Goal: Use online tool/utility: Utilize a website feature to perform a specific function

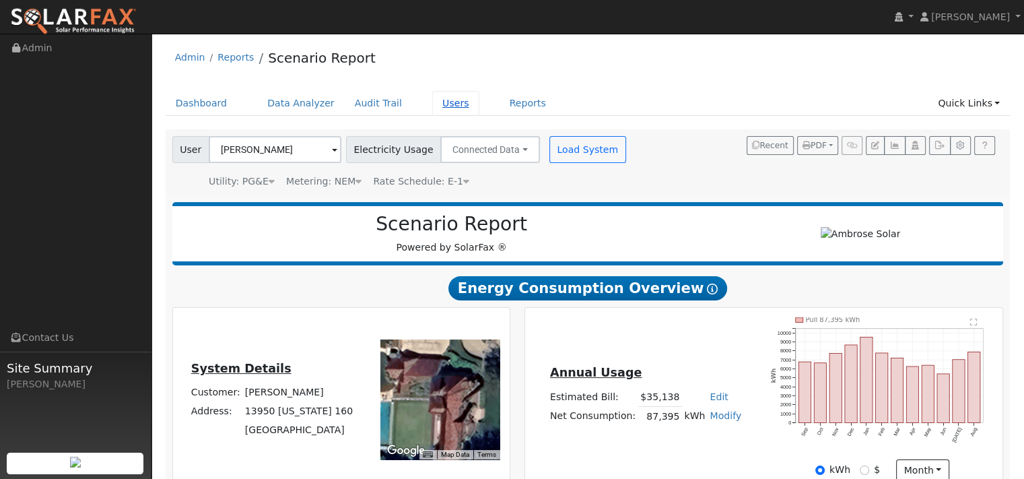
click at [479, 115] on link "Users" at bounding box center [455, 103] width 47 height 25
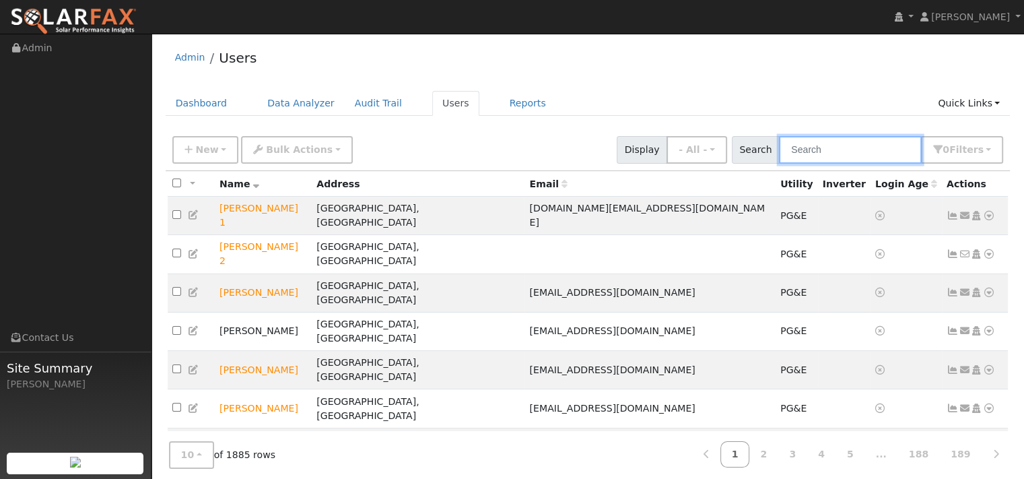
click at [779, 155] on input "text" at bounding box center [850, 150] width 143 height 28
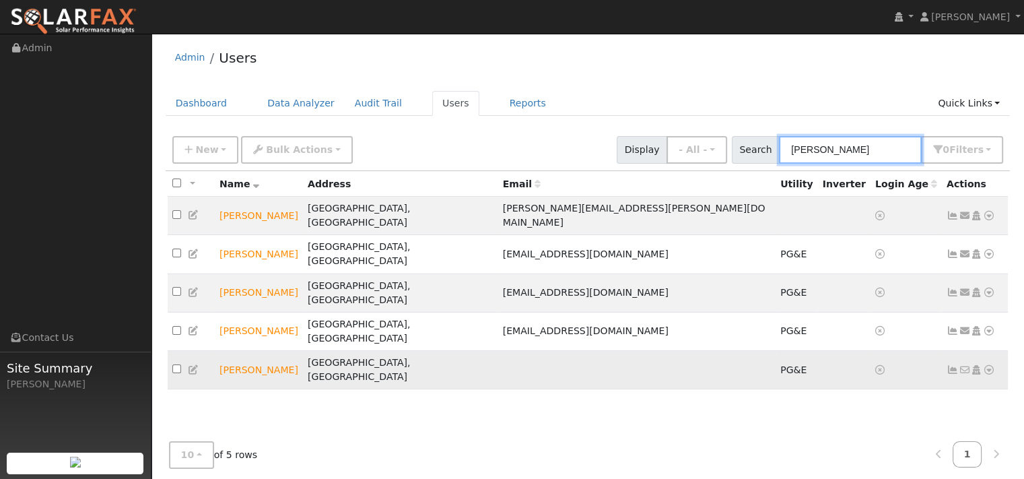
type input "barbara"
click at [983, 365] on icon at bounding box center [989, 369] width 12 height 9
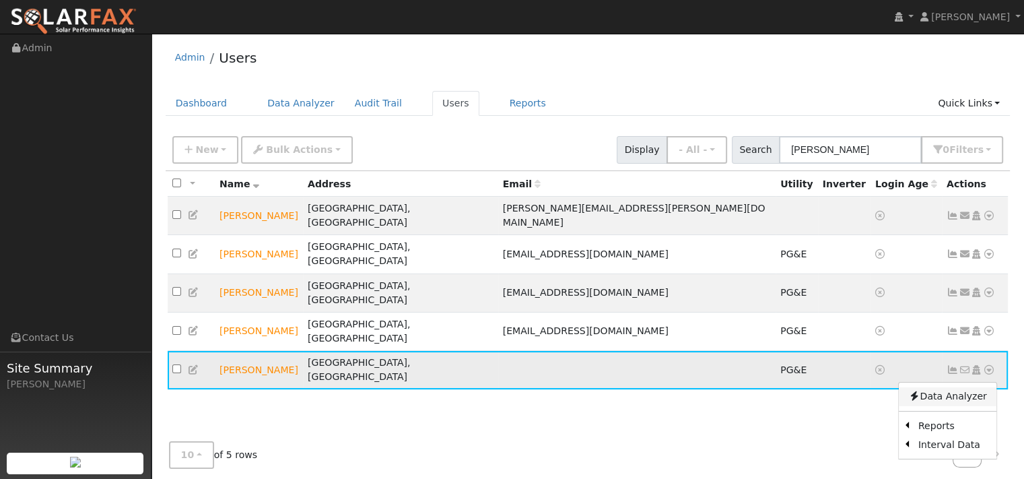
click at [929, 387] on link "Data Analyzer" at bounding box center [948, 396] width 98 height 19
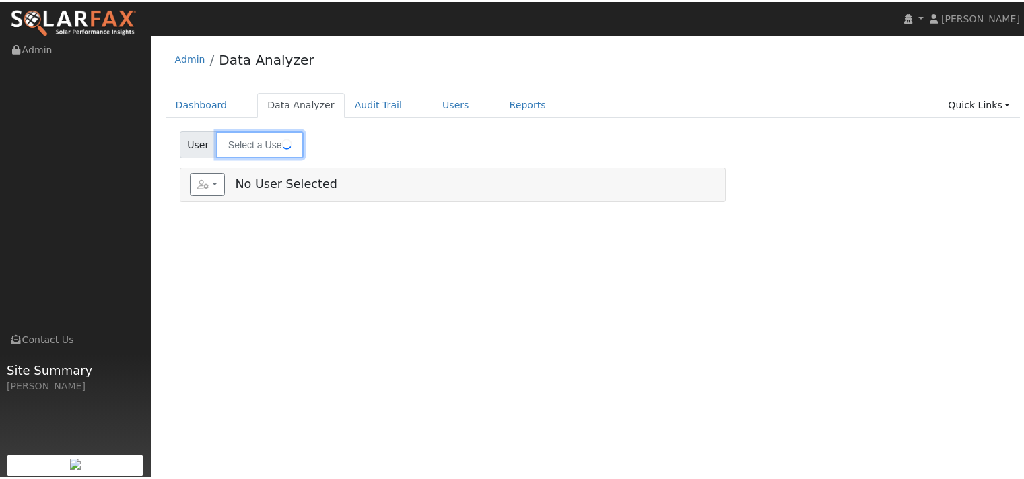
type input "Barbara Natali-Sherman"
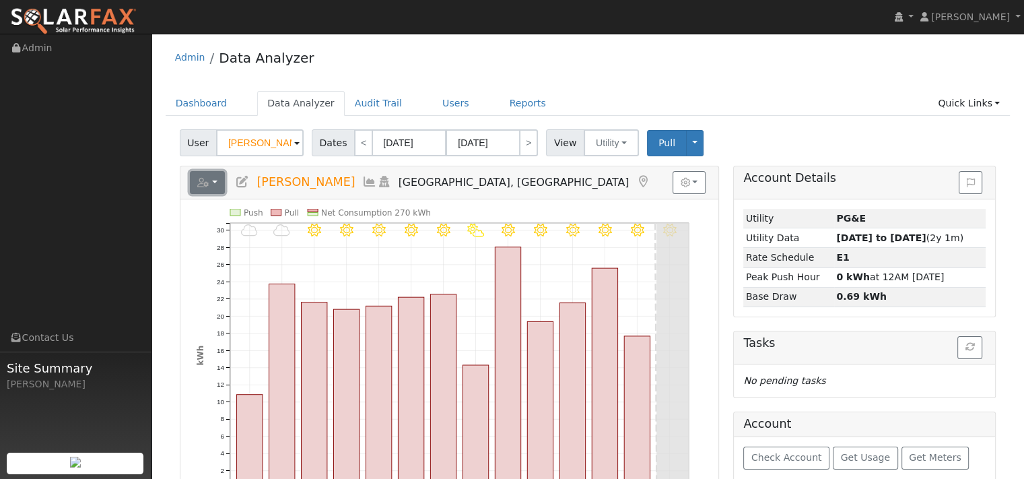
click at [209, 187] on icon "button" at bounding box center [203, 182] width 12 height 9
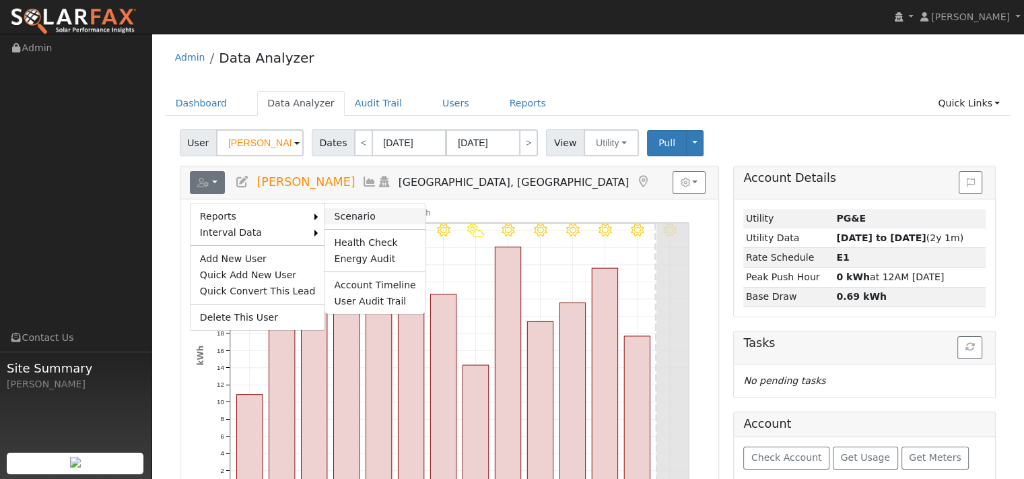
click at [356, 224] on link "Scenario" at bounding box center [374, 216] width 100 height 16
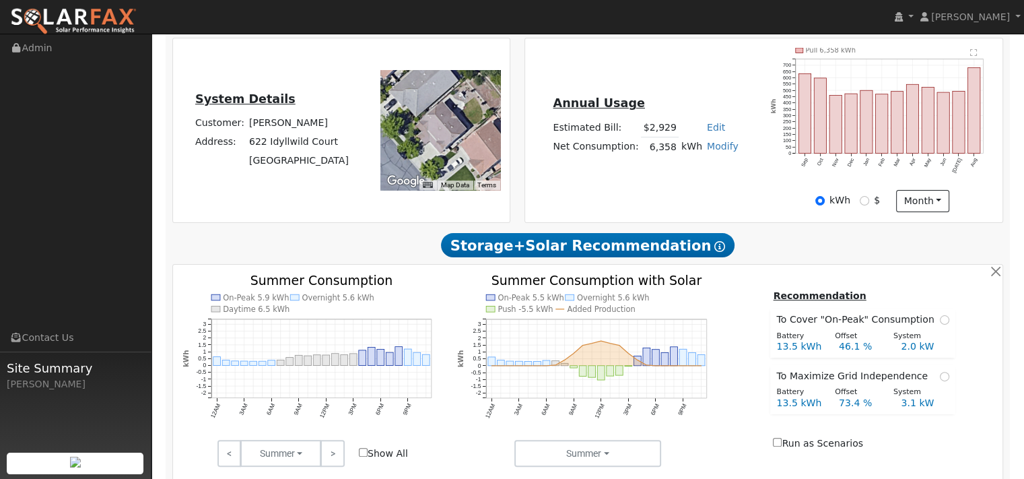
type input "0"
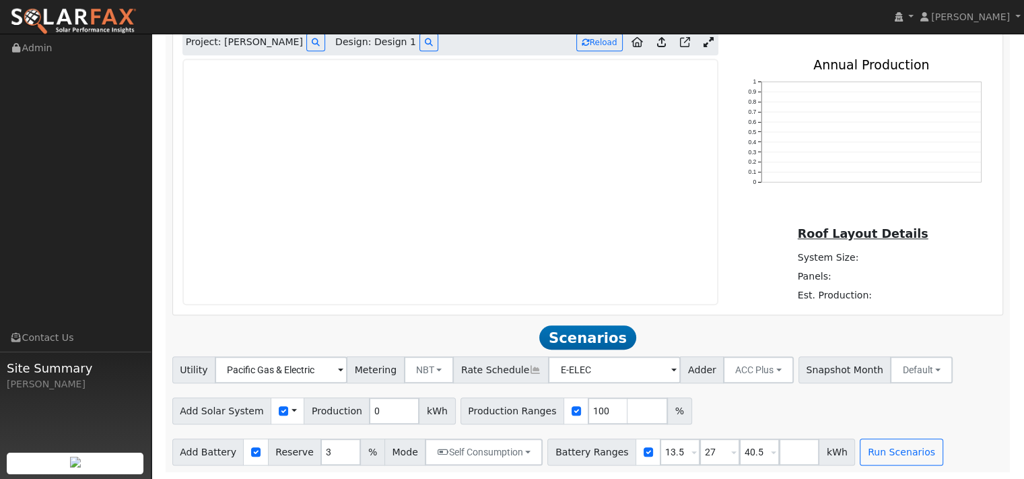
scroll to position [964, 0]
click at [364, 433] on div "Add Battery Reserve 3 % Mode Self Consumption Self Consumption Peak Savings ACC…" at bounding box center [588, 449] width 836 height 32
click at [361, 438] on input "3" at bounding box center [340, 451] width 40 height 27
type input "10"
click at [394, 351] on div "Utility Pacific Gas & Electric Metering NBT NEM NBT Rate Schedule E-ELEC Adder …" at bounding box center [588, 367] width 836 height 32
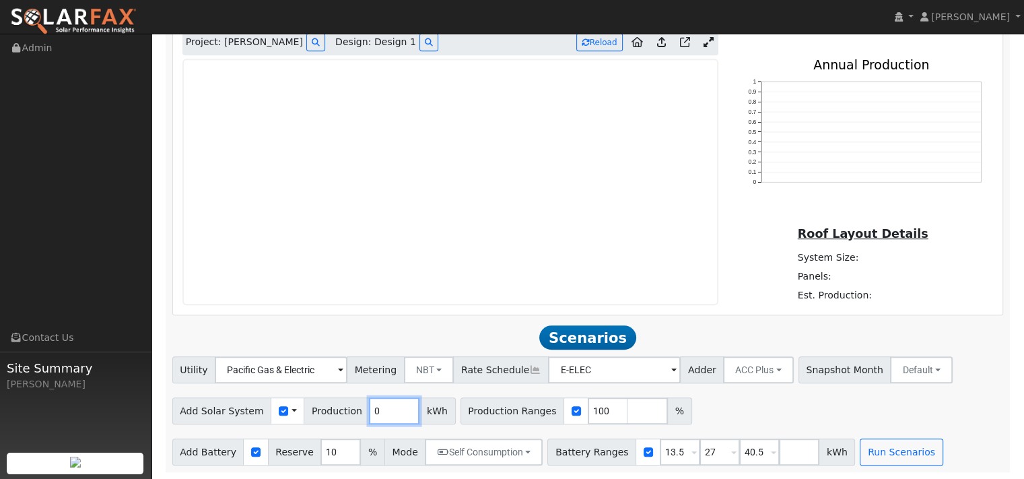
click at [419, 397] on input "0" at bounding box center [394, 410] width 50 height 27
type input "13962"
click at [445, 351] on div "Utility Pacific Gas & Electric Metering NBT NEM NBT Rate Schedule E-ELEC Adder …" at bounding box center [588, 367] width 836 height 32
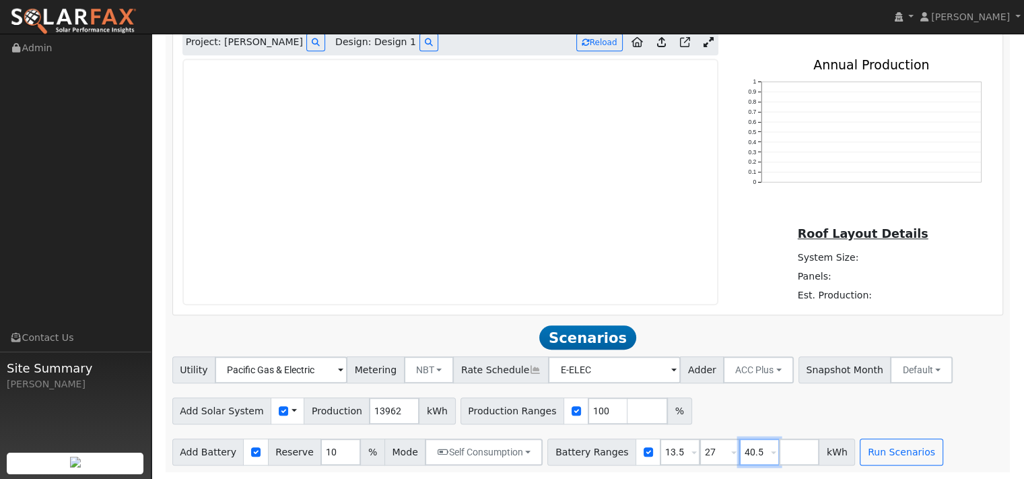
click at [779, 438] on input "40.5" at bounding box center [759, 451] width 40 height 27
type input "4"
click at [697, 451] on span at bounding box center [693, 452] width 5 height 15
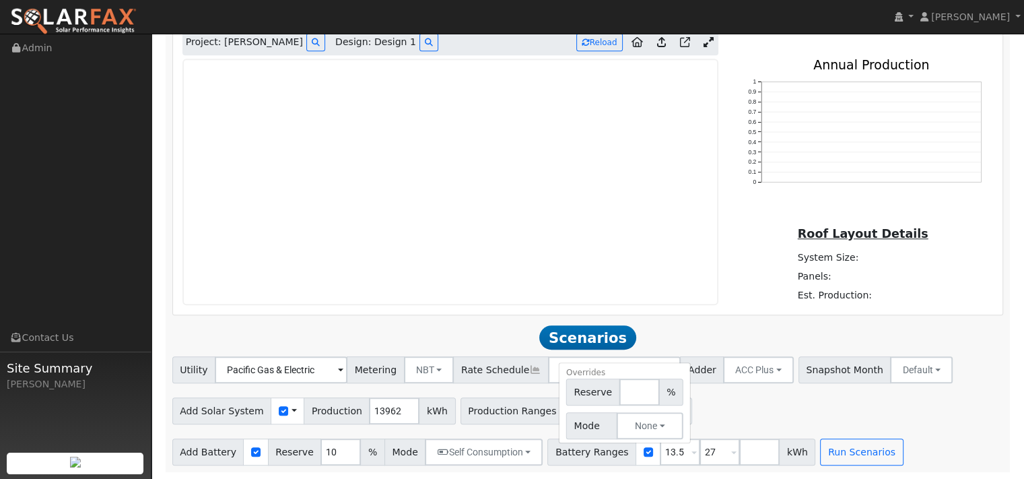
click at [697, 450] on span at bounding box center [693, 452] width 5 height 15
click at [700, 449] on input "13.5" at bounding box center [680, 451] width 40 height 27
type input "27"
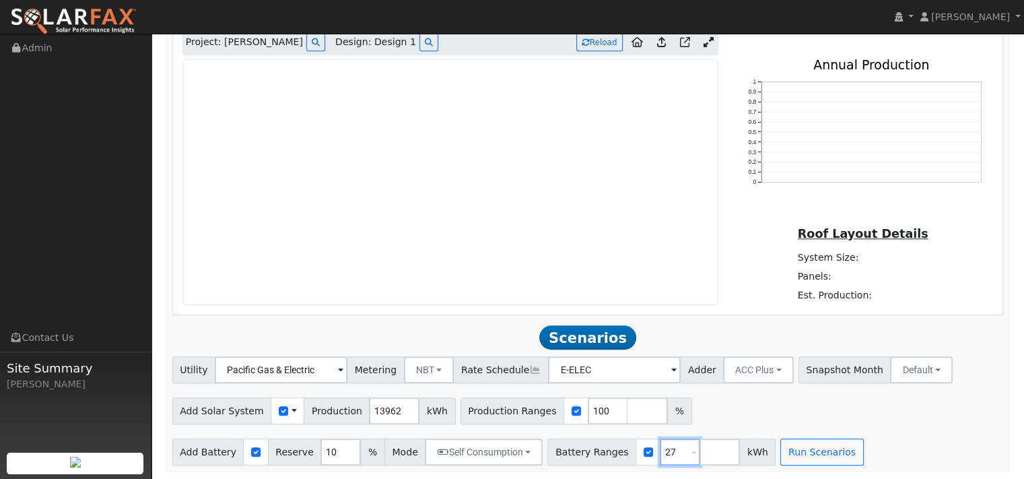
type input "27"
click at [792, 421] on div "Utility Pacific Gas & Electric Metering NBT NEM NBT Rate Schedule E-ELEC Adder …" at bounding box center [587, 410] width 845 height 109
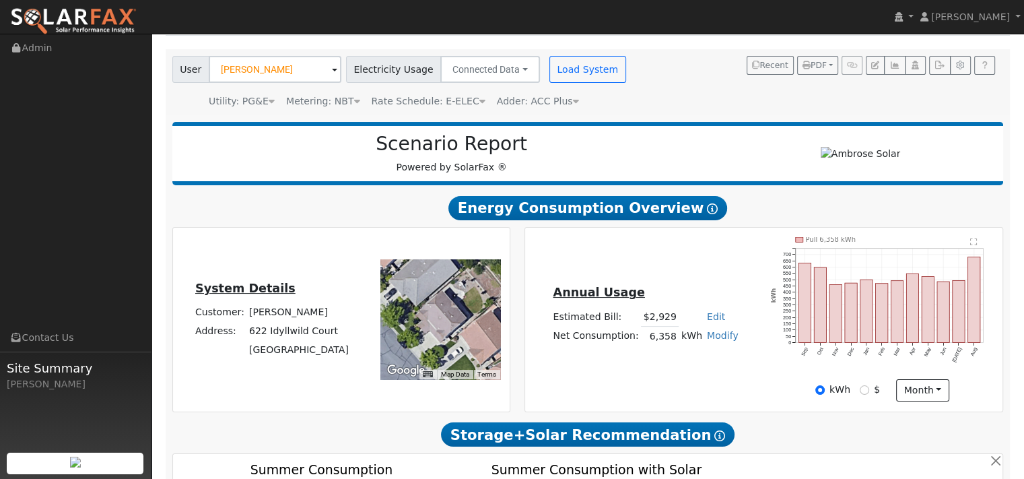
scroll to position [57, 0]
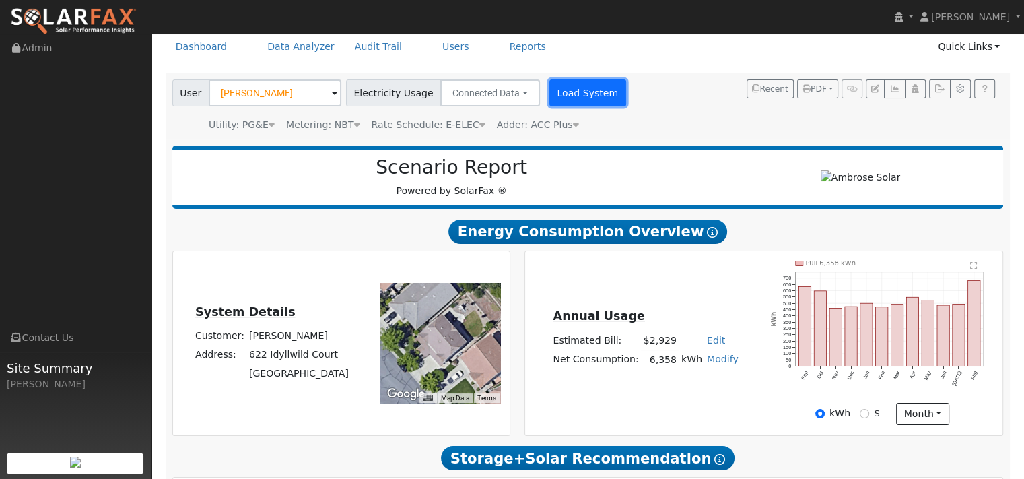
click at [626, 105] on button "Load System" at bounding box center [587, 92] width 77 height 27
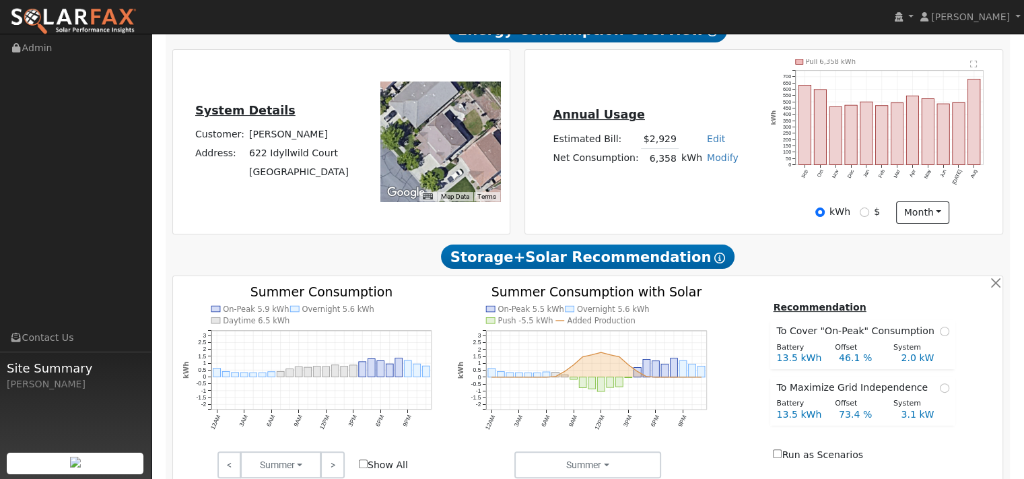
type input "0"
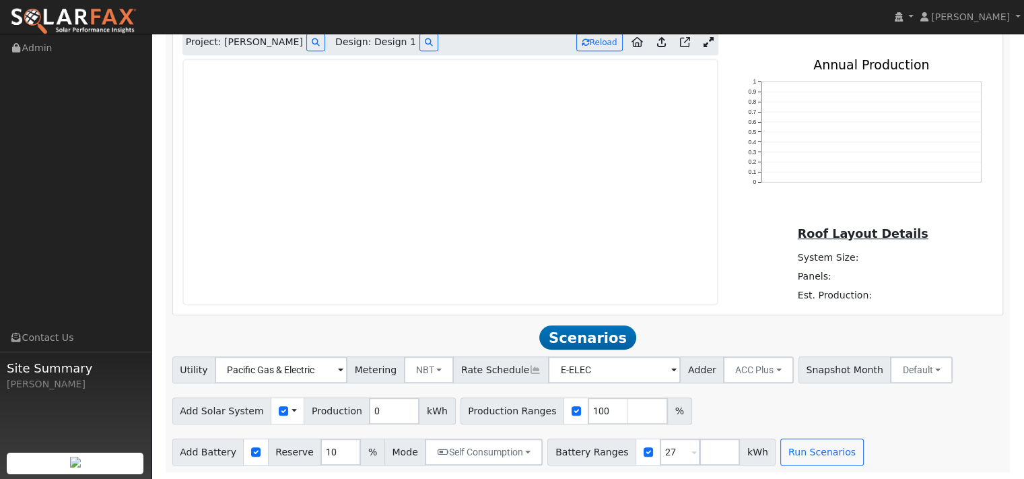
scroll to position [932, 0]
click at [411, 408] on input "0" at bounding box center [394, 410] width 50 height 27
type input "13962"
click at [835, 392] on div "Add Solar System Use CSV Data Production 13962 kWh Production Ranges 100 %" at bounding box center [588, 408] width 836 height 32
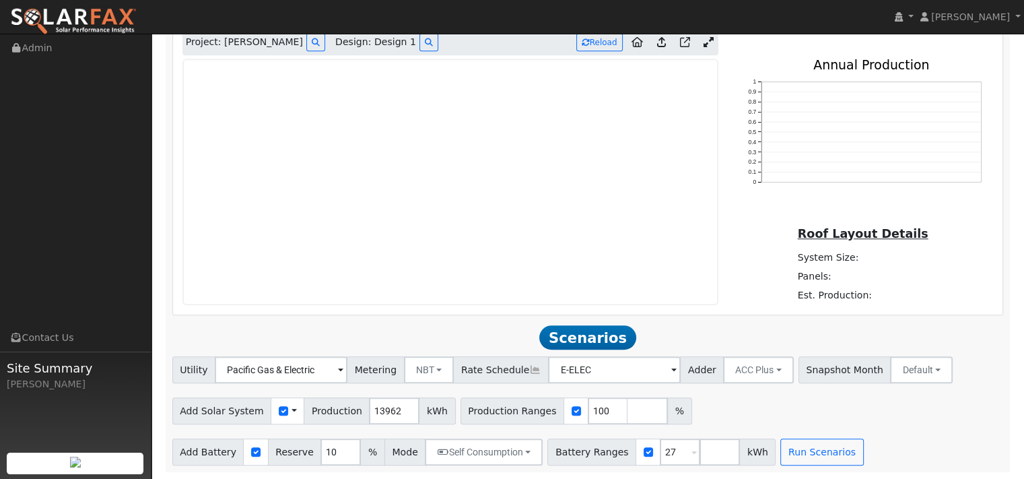
scroll to position [0, 0]
click at [863, 460] on button "Run Scenarios" at bounding box center [821, 451] width 83 height 27
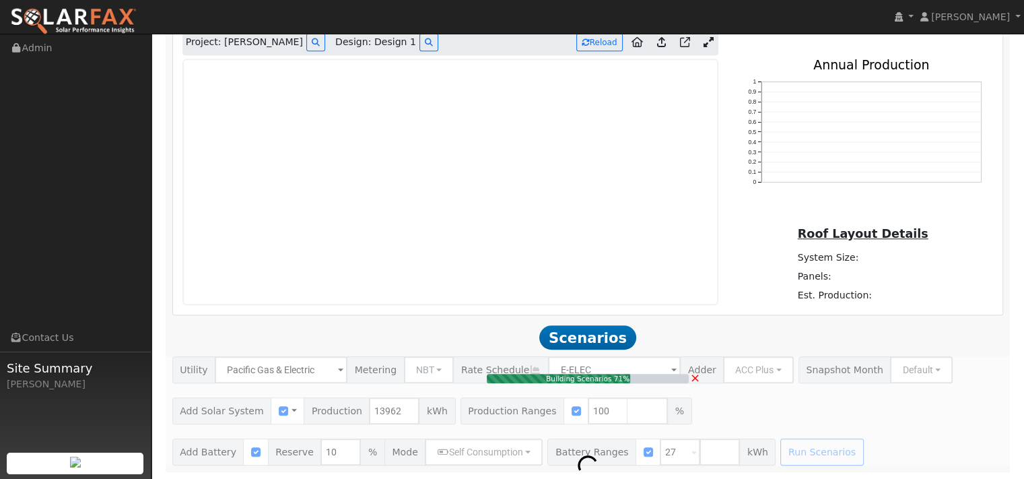
type input "9.3"
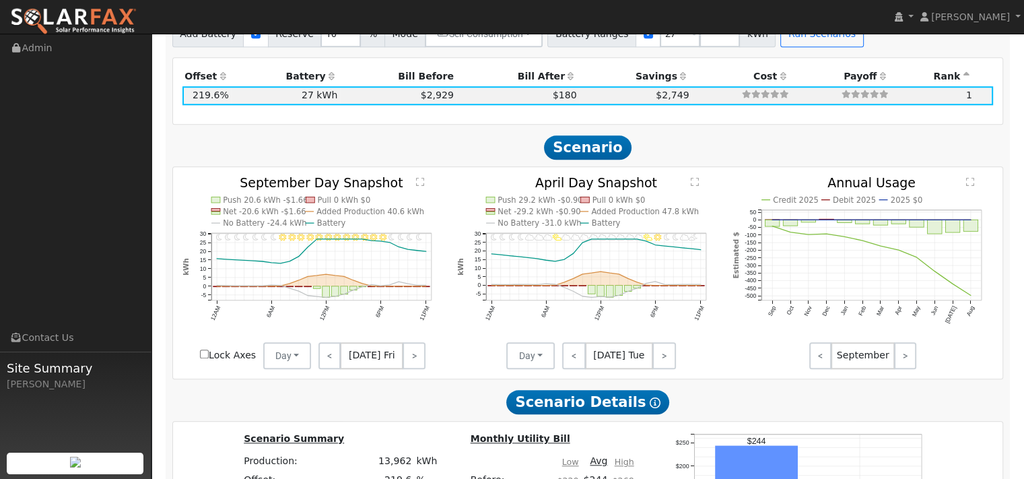
scroll to position [1233, 0]
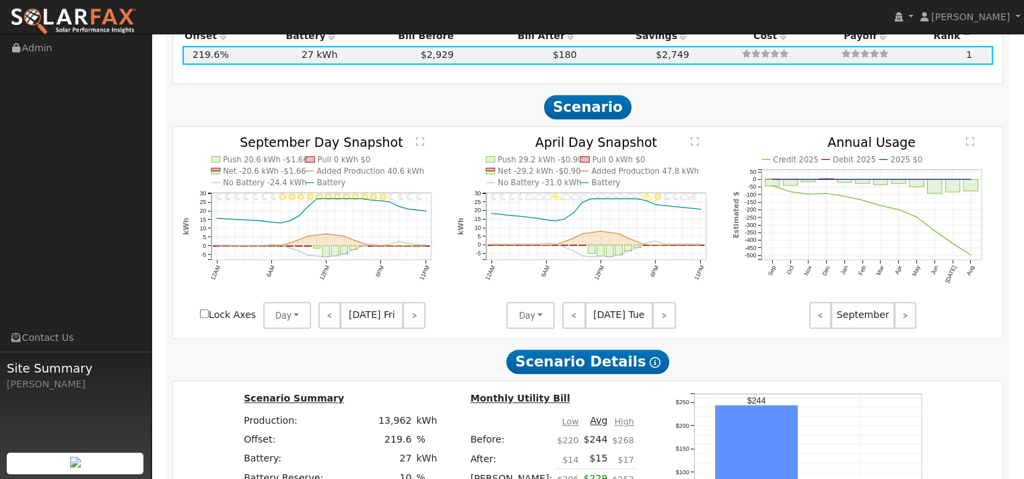
checkbox input "false"
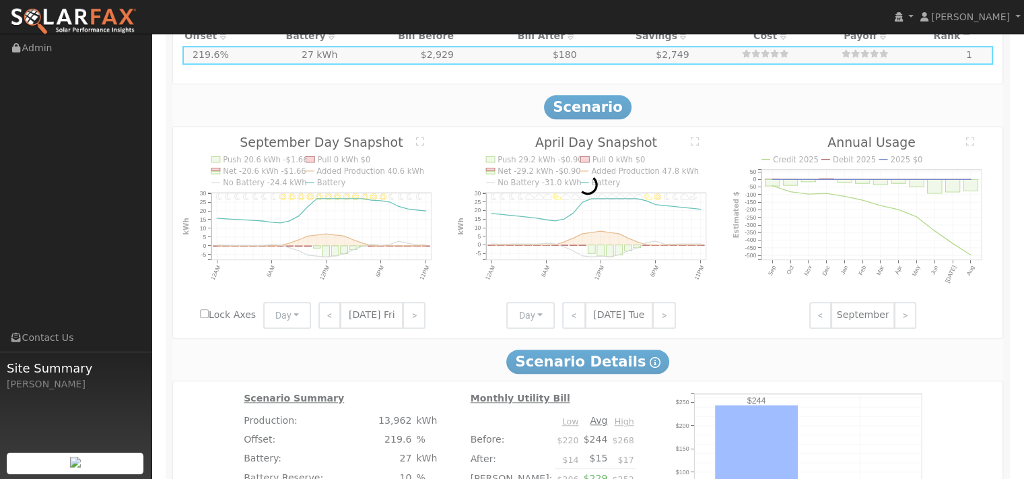
type input "$9,773"
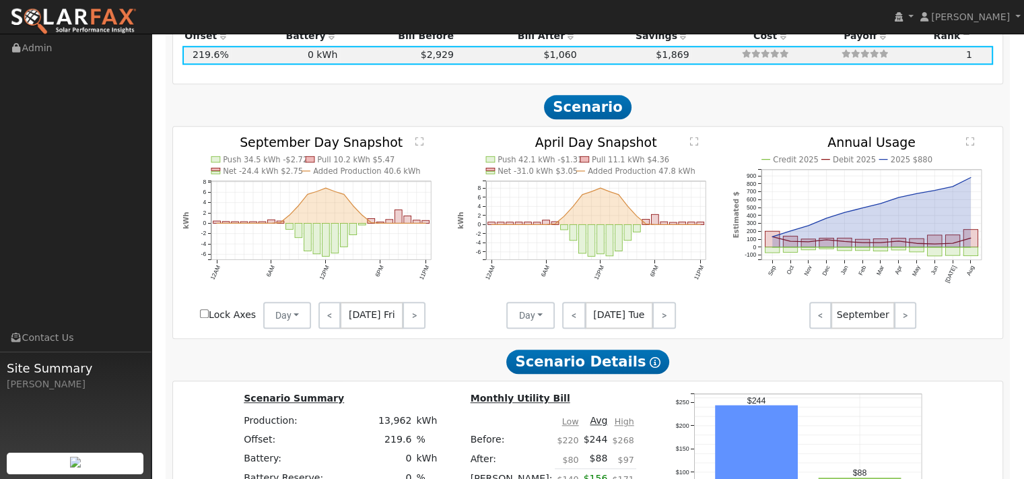
scroll to position [1166, 0]
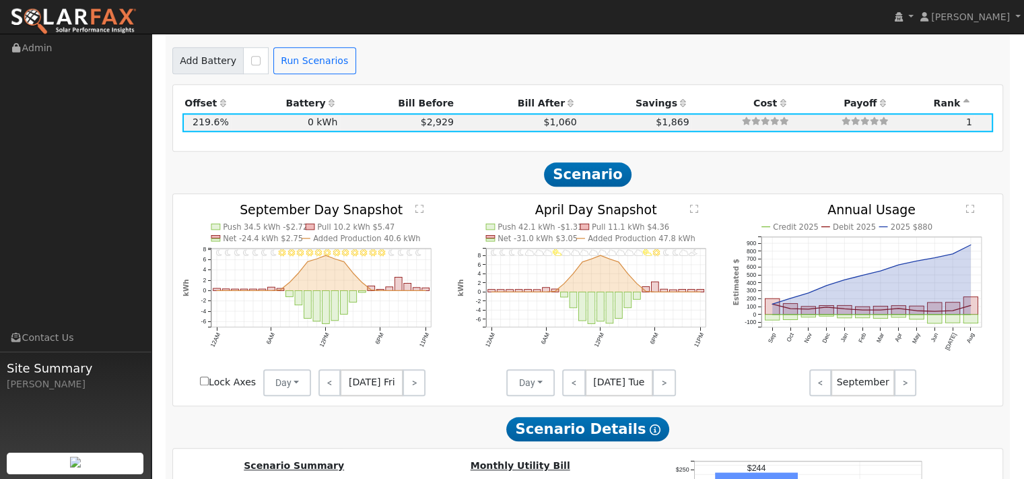
click at [66, 27] on img at bounding box center [73, 21] width 127 height 28
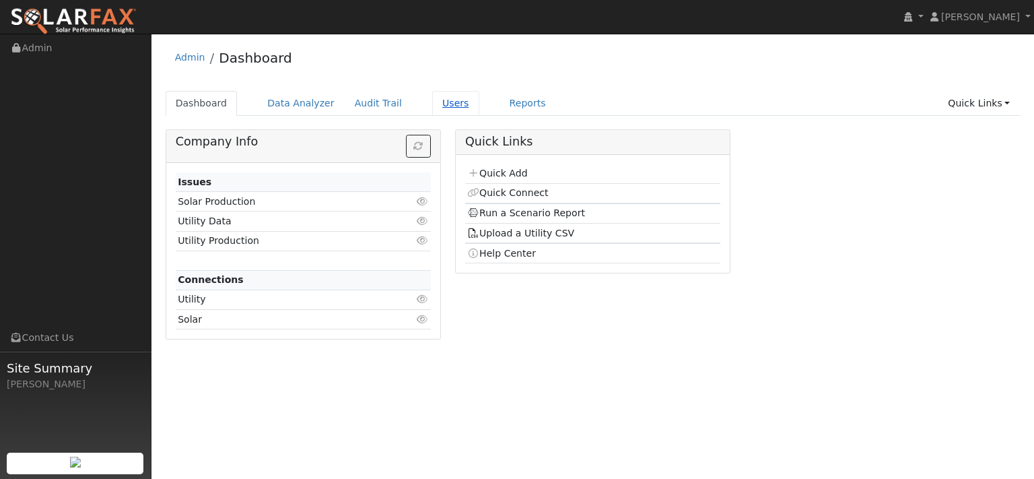
click at [474, 115] on link "Users" at bounding box center [455, 103] width 47 height 25
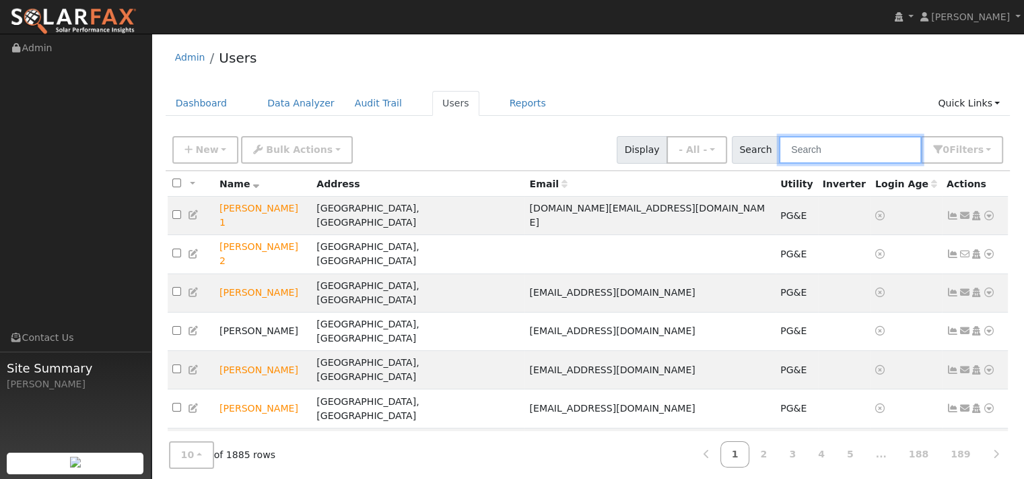
click at [779, 164] on input "text" at bounding box center [850, 150] width 143 height 28
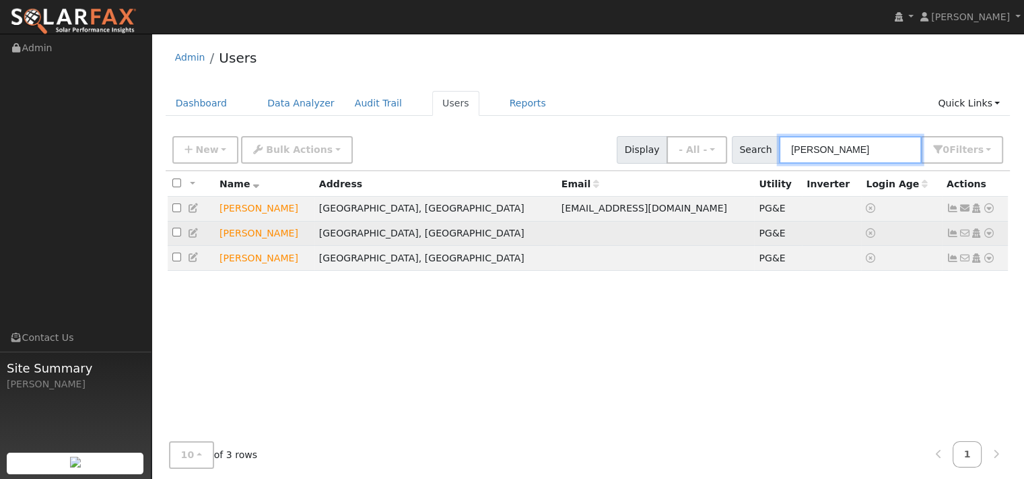
type input "[PERSON_NAME]"
click at [983, 238] on icon at bounding box center [989, 232] width 12 height 9
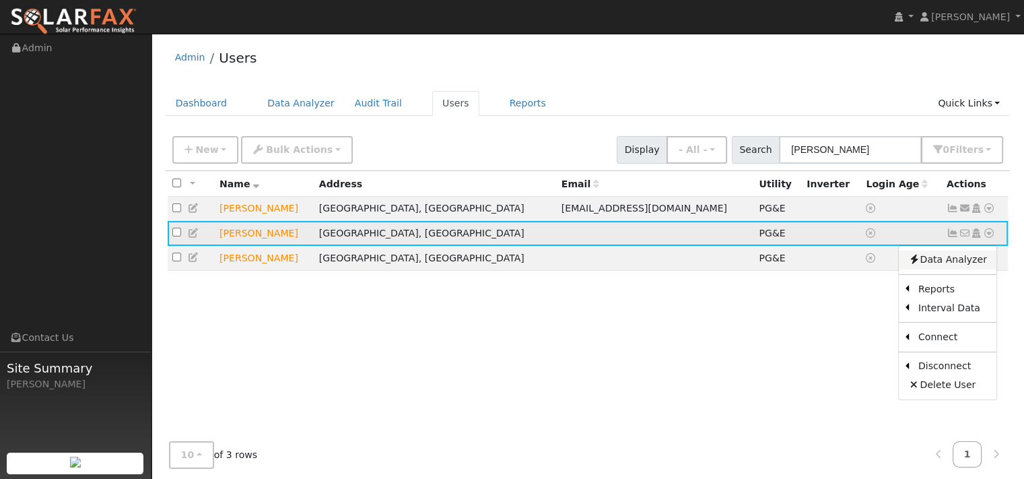
click at [939, 269] on link "Data Analyzer" at bounding box center [948, 259] width 98 height 19
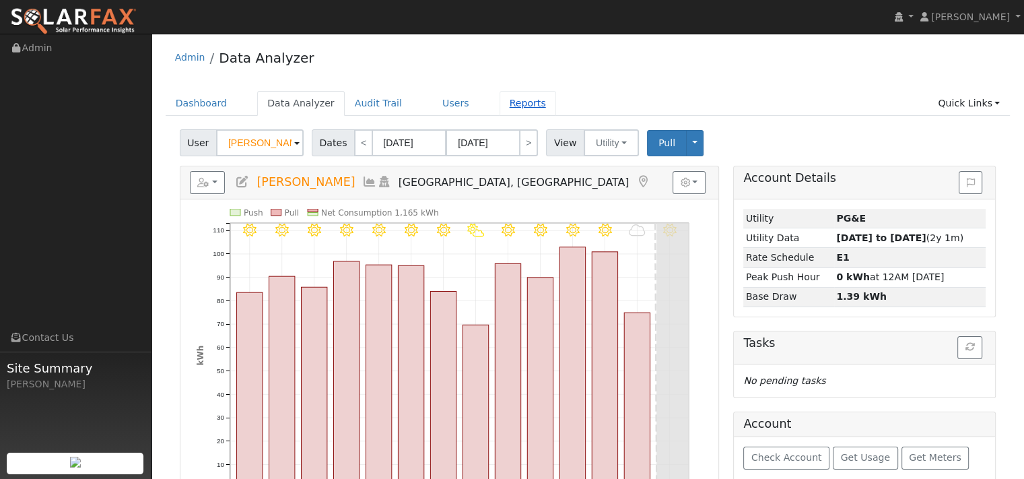
click at [556, 102] on link "Reports" at bounding box center [527, 103] width 57 height 25
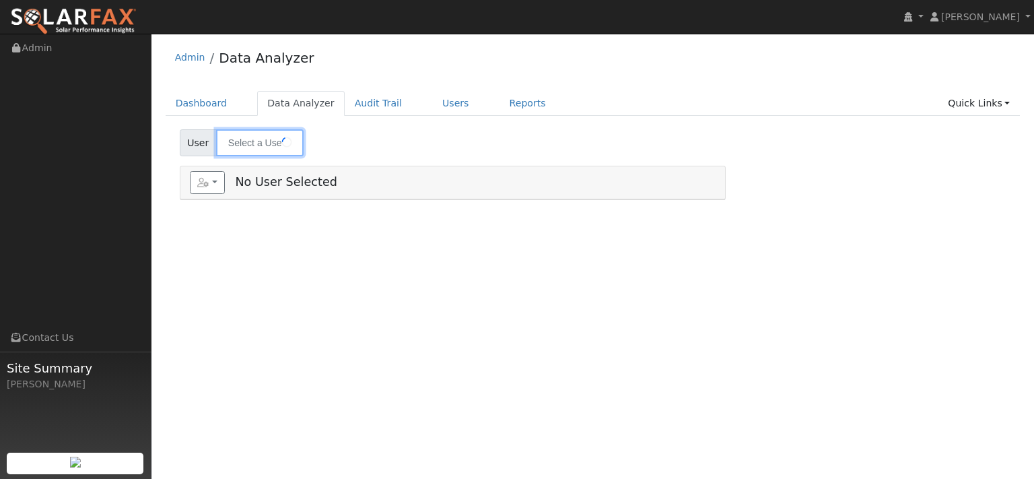
type input "[PERSON_NAME]"
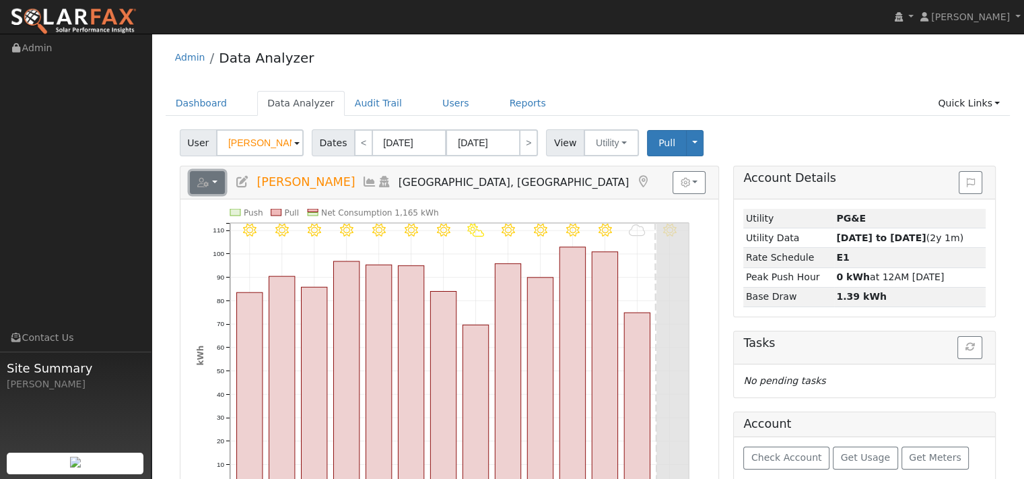
click at [209, 187] on icon "button" at bounding box center [203, 182] width 12 height 9
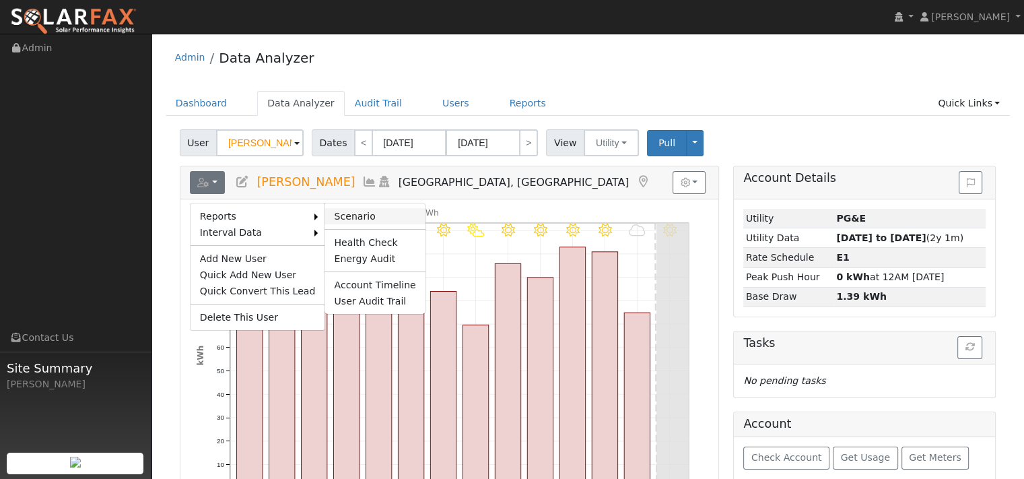
click at [363, 224] on link "Scenario" at bounding box center [374, 216] width 100 height 16
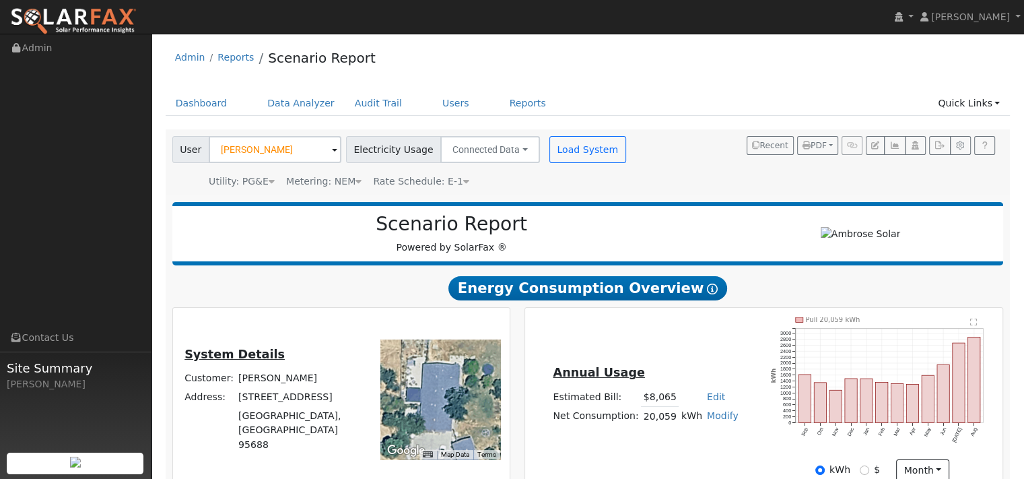
type input "22902"
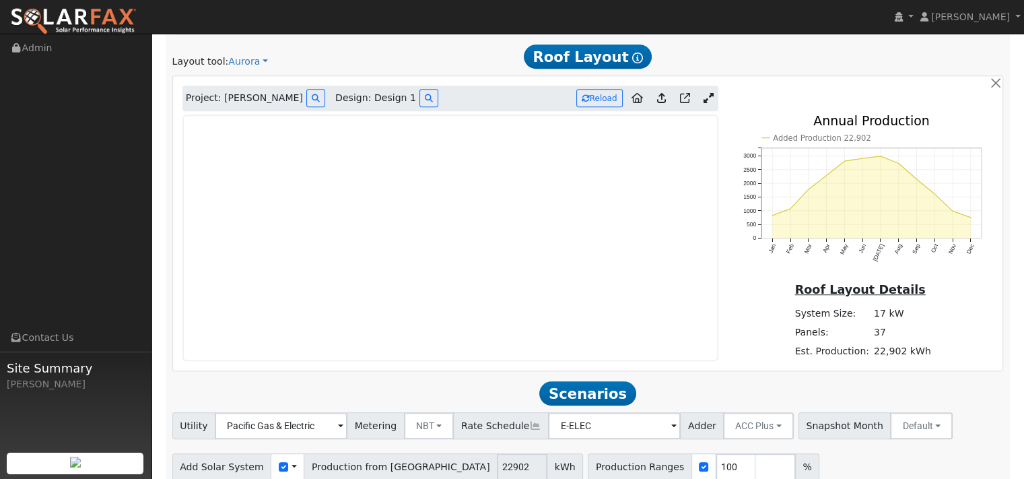
scroll to position [808, 0]
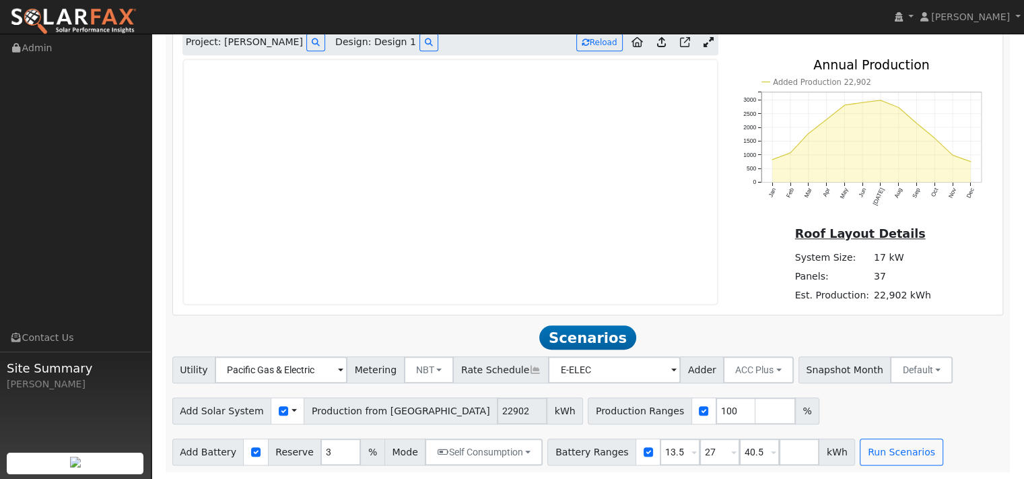
click at [657, 47] on icon at bounding box center [661, 42] width 9 height 10
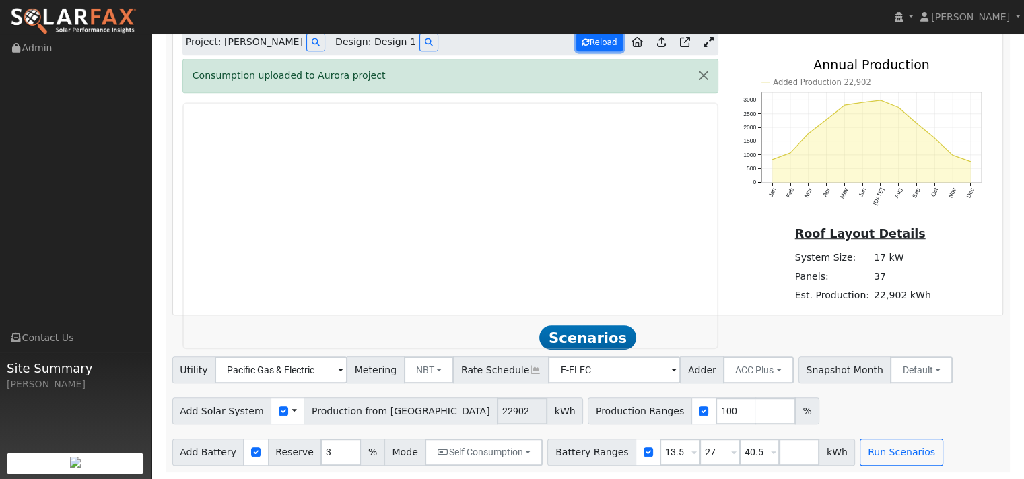
click at [576, 51] on button "Reload" at bounding box center [599, 42] width 46 height 18
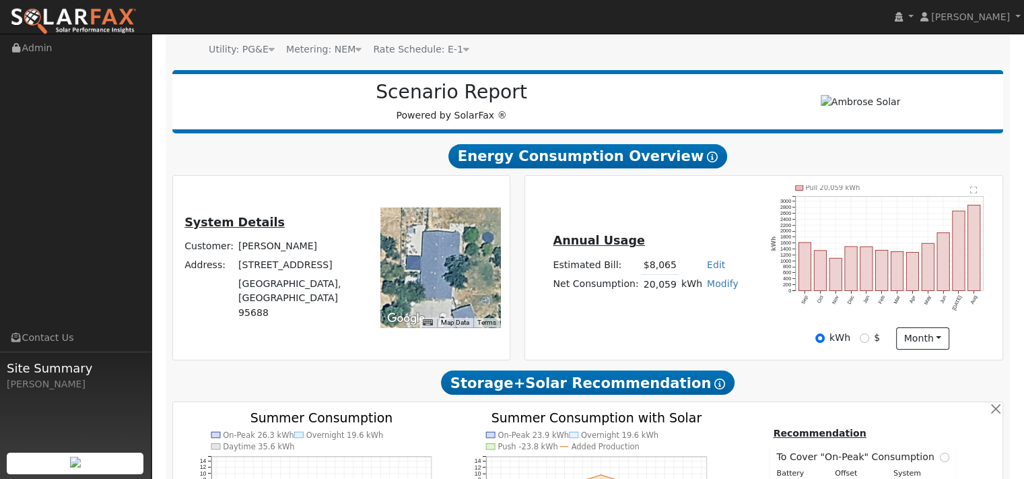
scroll to position [0, 0]
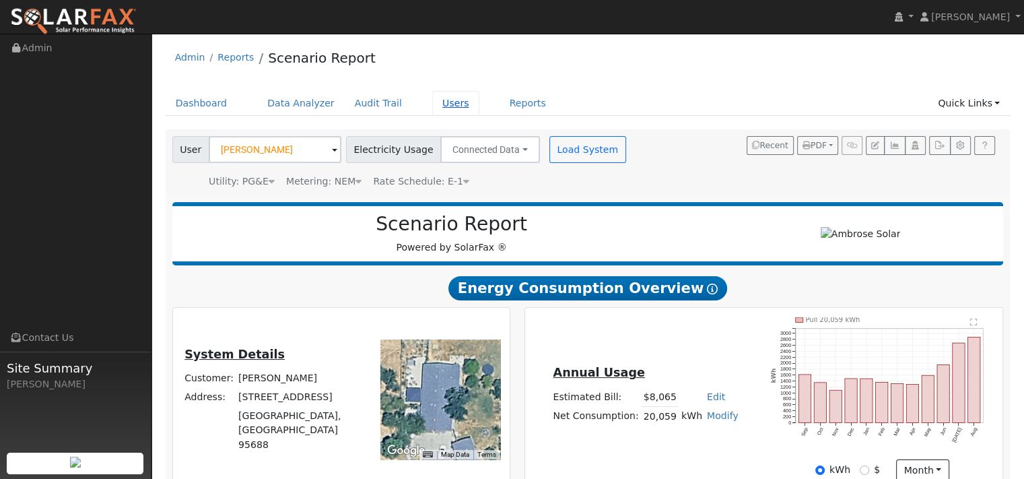
click at [479, 116] on link "Users" at bounding box center [455, 103] width 47 height 25
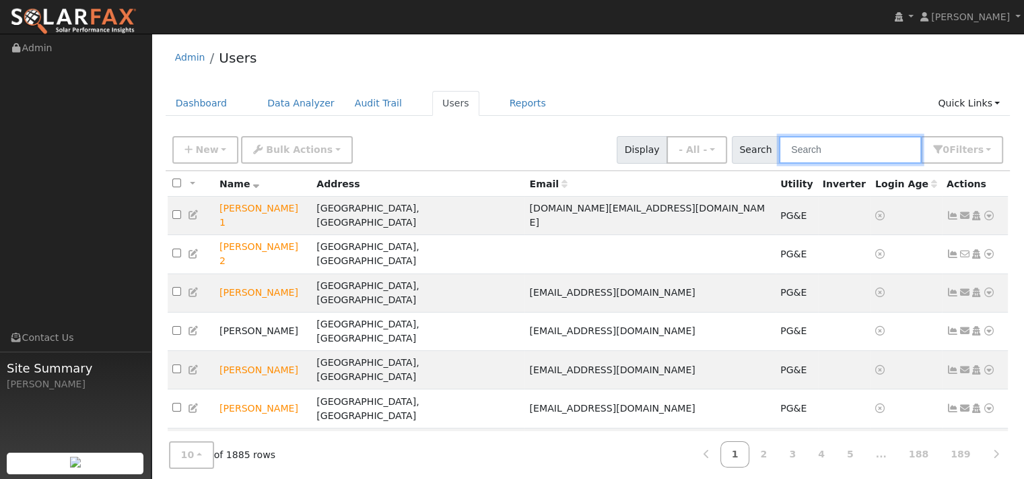
click at [779, 158] on input "text" at bounding box center [850, 150] width 143 height 28
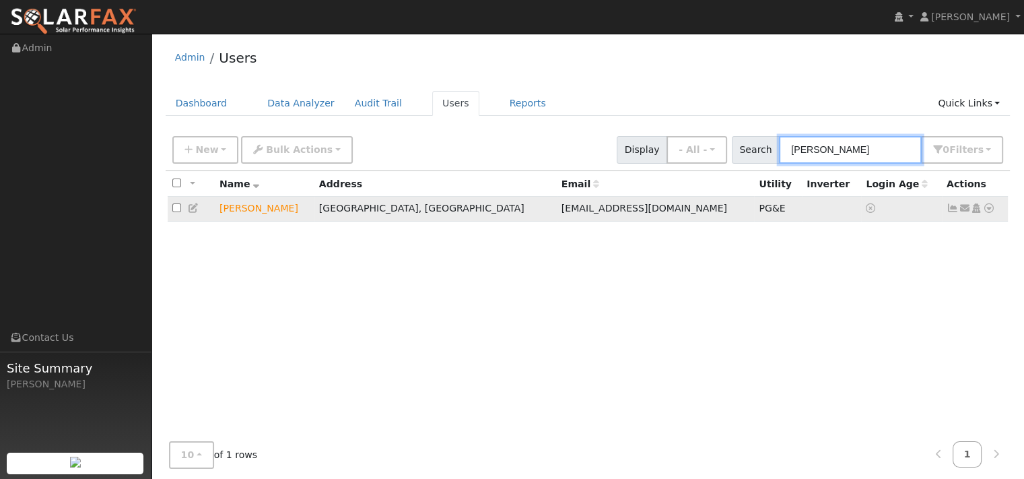
type input "bonnell"
click at [983, 213] on icon at bounding box center [989, 207] width 12 height 9
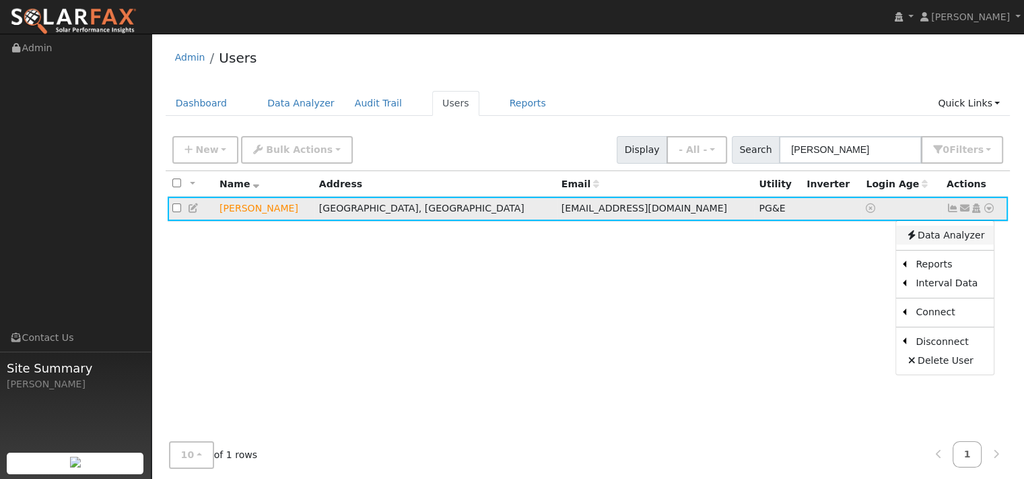
click at [946, 244] on link "Data Analyzer" at bounding box center [945, 234] width 98 height 19
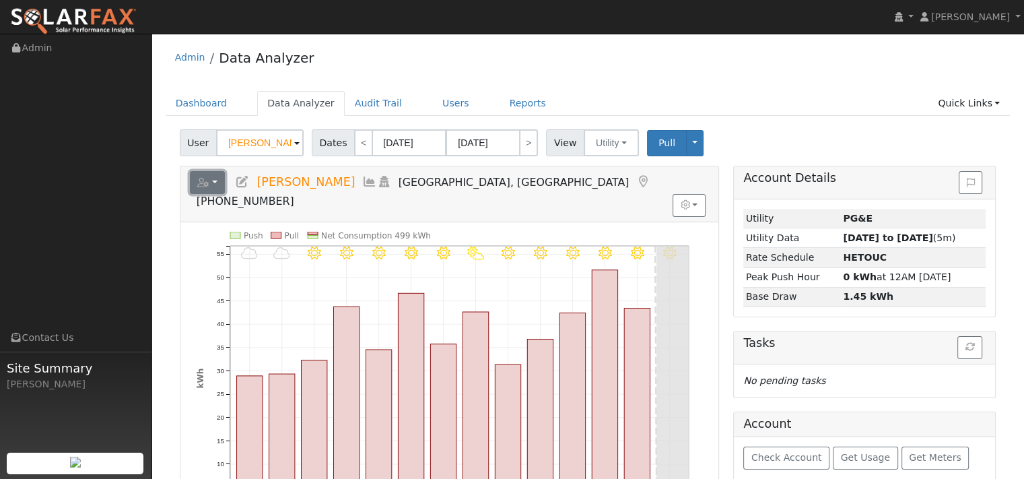
click at [209, 187] on icon "button" at bounding box center [203, 182] width 12 height 9
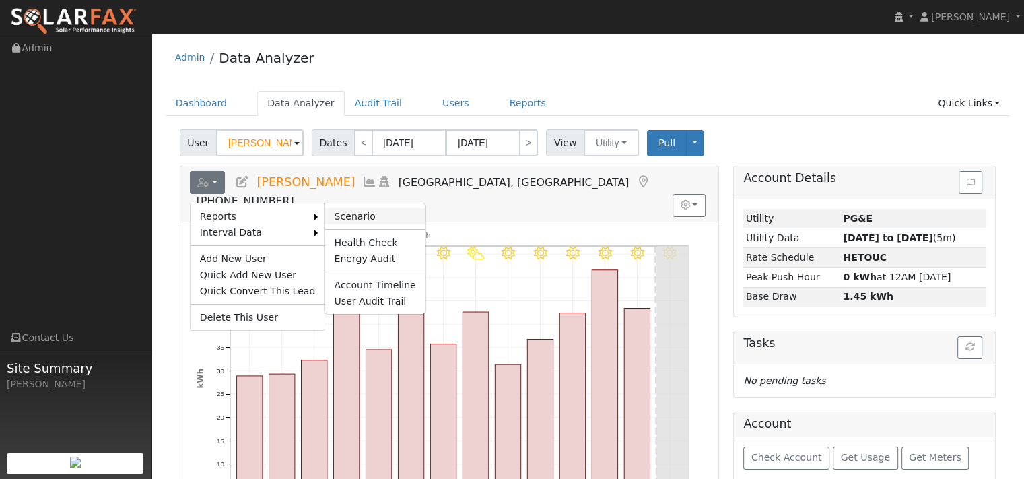
click at [382, 224] on link "Scenario" at bounding box center [374, 216] width 100 height 16
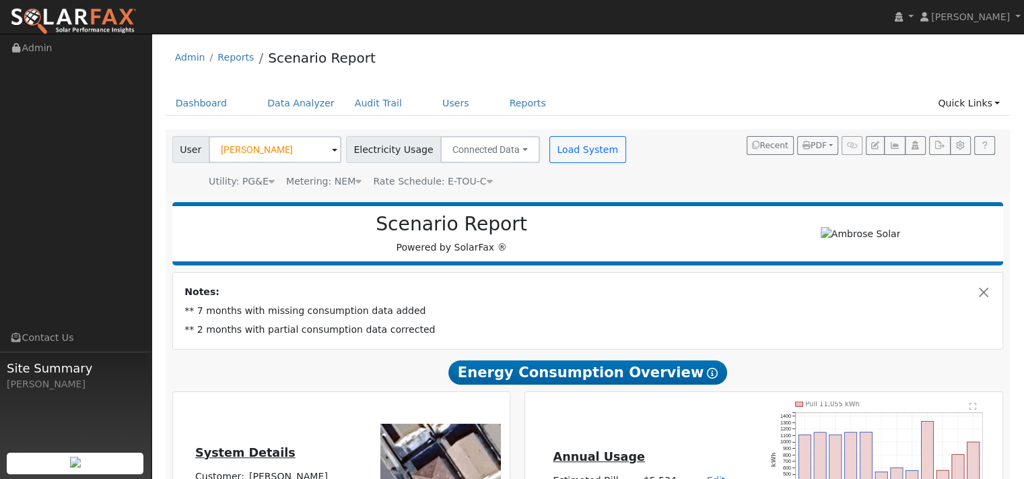
type input "14428"
click at [626, 163] on button "Load System" at bounding box center [587, 149] width 77 height 27
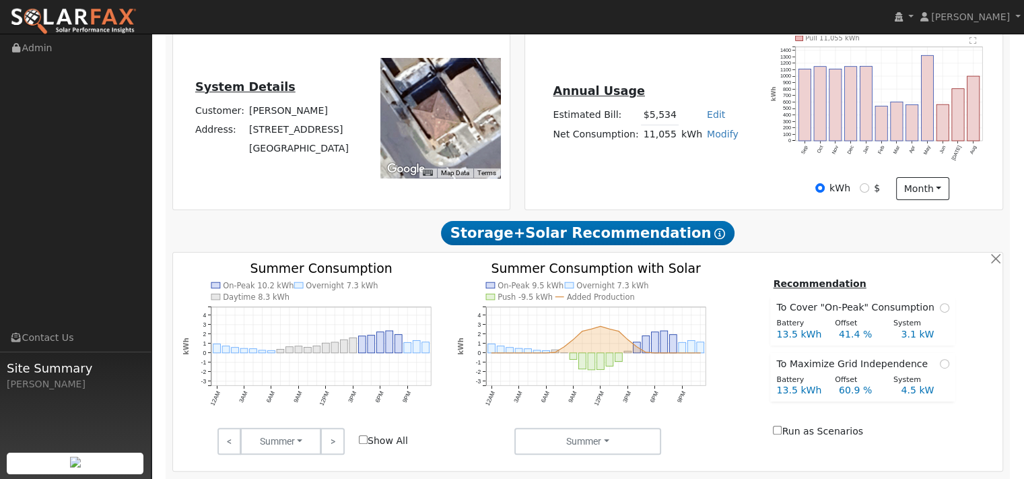
type input "14428"
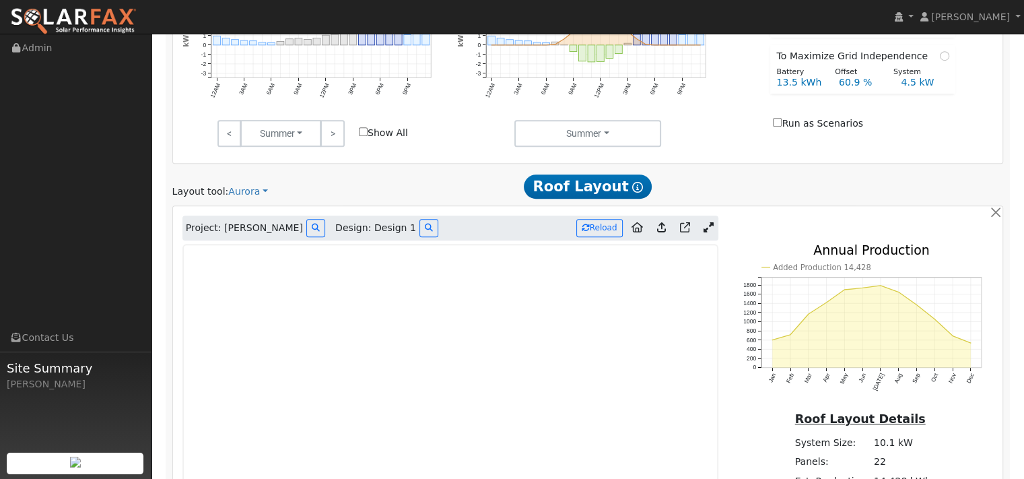
scroll to position [808, 0]
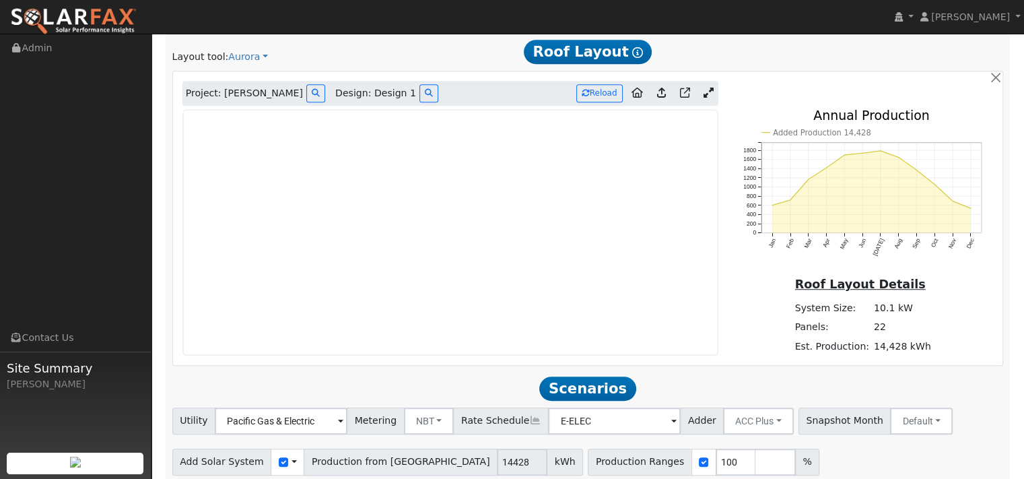
click at [657, 98] on icon at bounding box center [661, 92] width 9 height 10
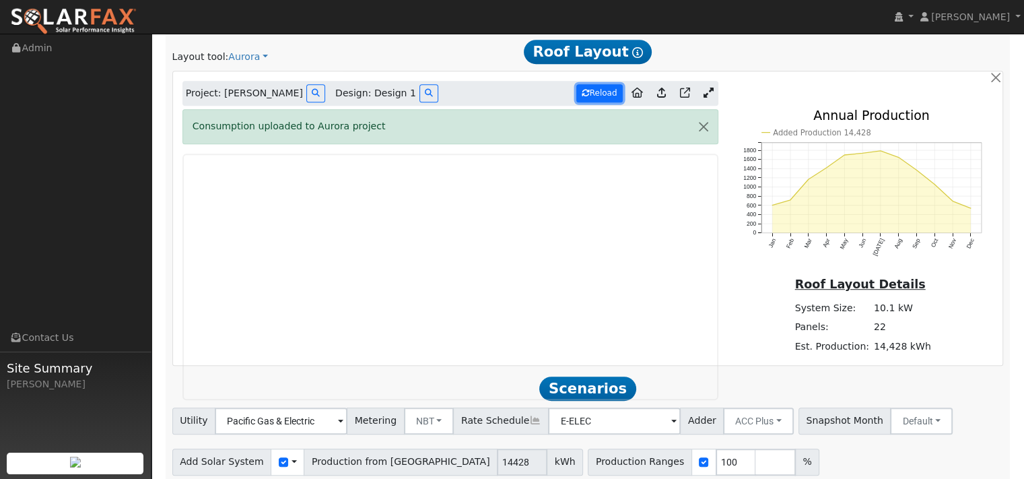
click at [606, 102] on button "Reload" at bounding box center [599, 93] width 46 height 18
click at [680, 98] on icon at bounding box center [685, 92] width 10 height 10
